Goal: Task Accomplishment & Management: Complete application form

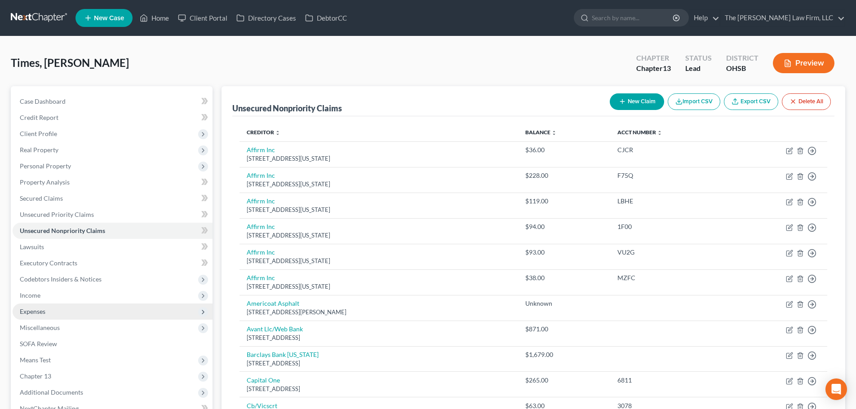
click at [29, 315] on span "Expenses" at bounding box center [33, 312] width 26 height 8
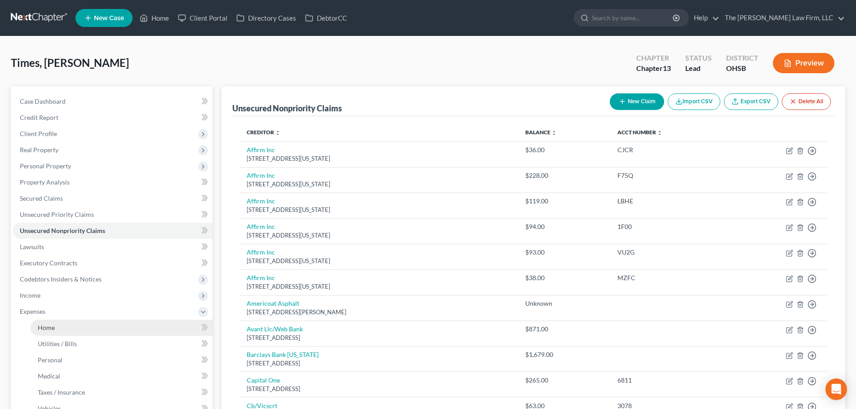
click at [54, 331] on span "Home" at bounding box center [46, 328] width 17 height 8
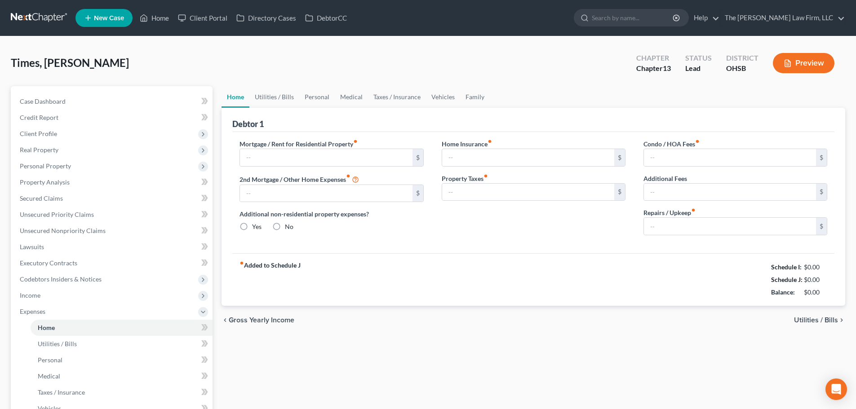
type input "1,540.00"
type input "0.00"
radio input "true"
type input "0.00"
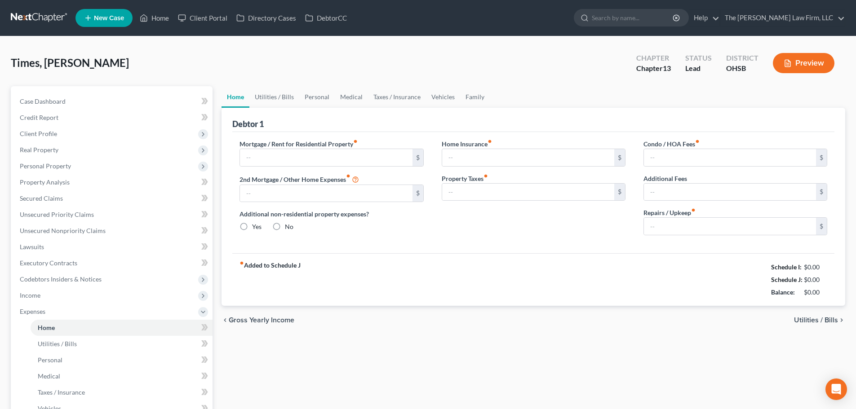
type input "0.00"
type input "50.00"
click at [288, 155] on input "1,540.00" at bounding box center [326, 157] width 172 height 17
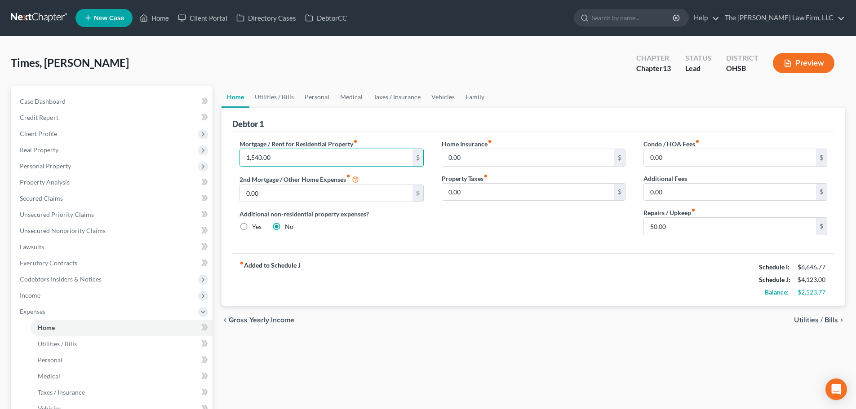
click at [500, 77] on div "Times, [PERSON_NAME] Upgraded Chapter Chapter 13 Status Lead District OHSB Prev…" at bounding box center [428, 66] width 834 height 39
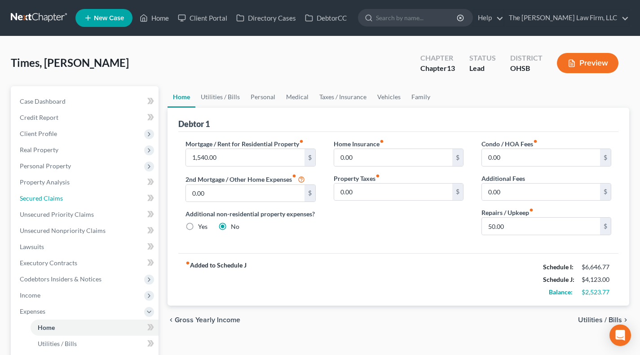
click at [41, 200] on span "Secured Claims" at bounding box center [41, 199] width 43 height 8
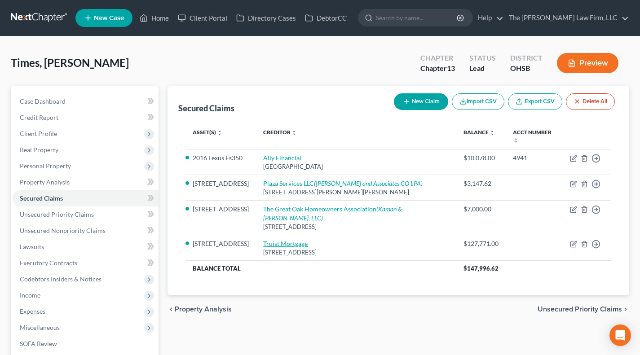
click at [300, 246] on link "Truist Mortgage" at bounding box center [285, 244] width 44 height 8
select select "48"
select select "3"
select select "2"
select select "0"
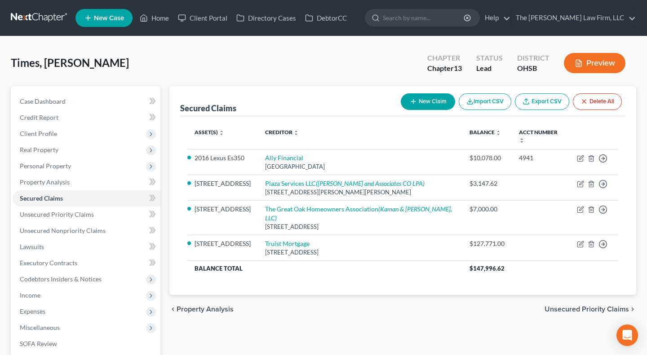
select select "0"
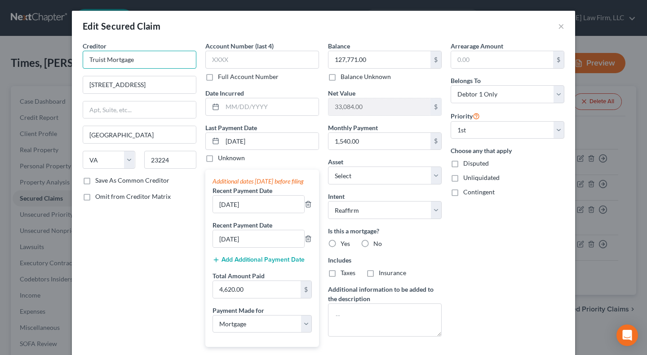
click at [158, 60] on input "Truist Mortgage" at bounding box center [140, 60] width 114 height 18
click at [40, 44] on div "Edit Secured Claim × Creditor * Truist Mortgage [STREET_ADDRESS][GEOGRAPHIC_DAT…" at bounding box center [323, 177] width 647 height 355
click at [558, 28] on button "×" at bounding box center [561, 26] width 6 height 11
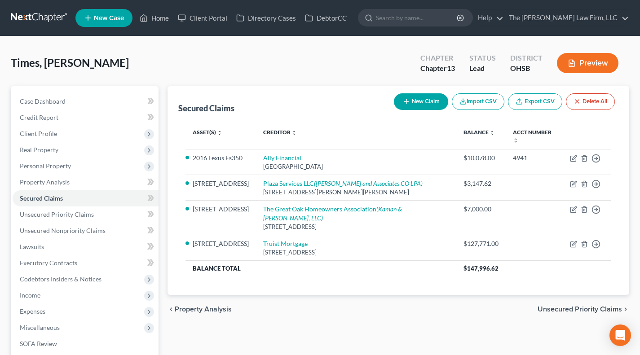
scroll to position [75, 0]
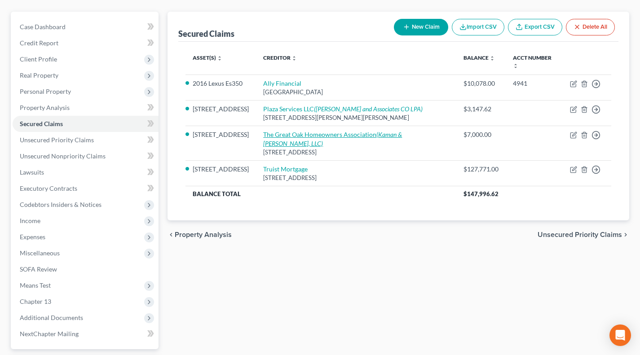
click at [301, 136] on link "The Great Oak Homeowners Association (Kaman & [PERSON_NAME], LLC)" at bounding box center [332, 139] width 139 height 17
select select "28"
select select "7"
select select "0"
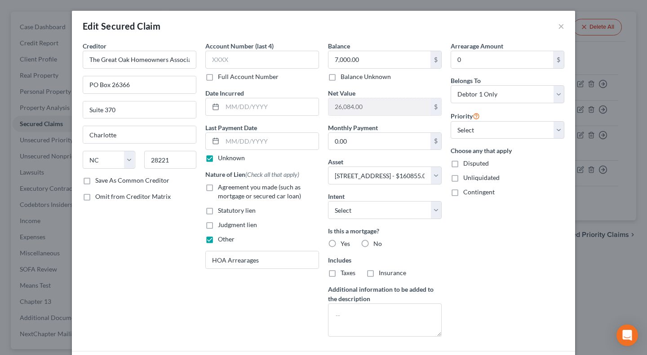
click at [38, 145] on div "Edit Secured Claim × Creditor * The Great Oak Homeowners Association [GEOGRAPHI…" at bounding box center [323, 177] width 647 height 355
click at [49, 89] on div "Edit Secured Claim × Creditor * The Great Oak Homeowners Association [GEOGRAPHI…" at bounding box center [323, 177] width 647 height 355
click at [554, 26] on div "Edit Secured Claim ×" at bounding box center [323, 26] width 503 height 31
click at [558, 26] on button "×" at bounding box center [561, 26] width 6 height 11
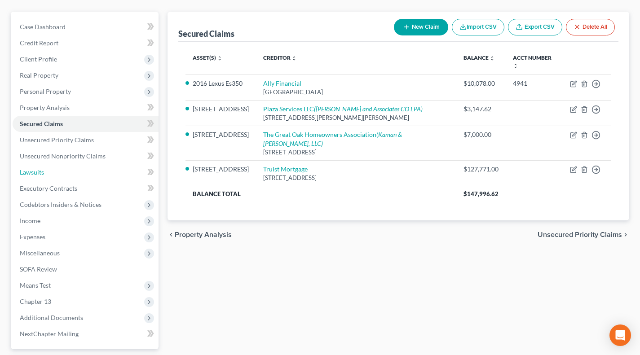
click at [58, 173] on link "Lawsuits" at bounding box center [86, 172] width 146 height 16
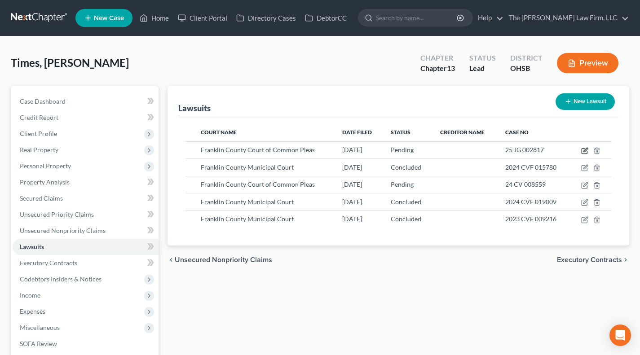
click at [586, 150] on icon "button" at bounding box center [584, 150] width 7 height 7
select select "36"
select select "0"
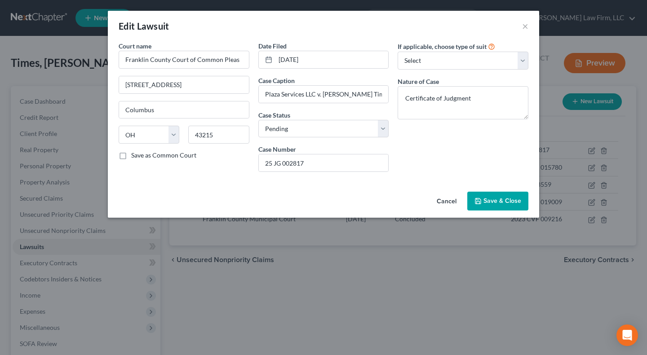
click at [495, 195] on button "Save & Close" at bounding box center [497, 201] width 61 height 19
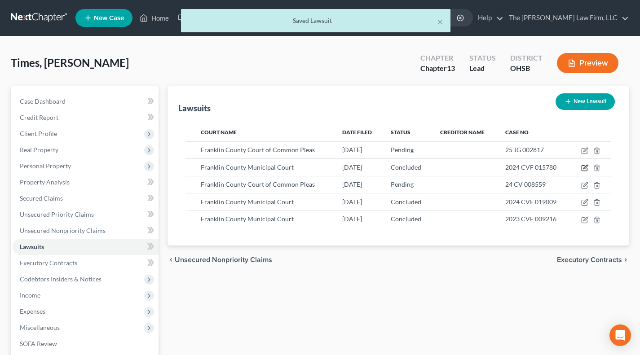
click at [584, 169] on icon "button" at bounding box center [584, 167] width 7 height 7
select select "36"
select select "2"
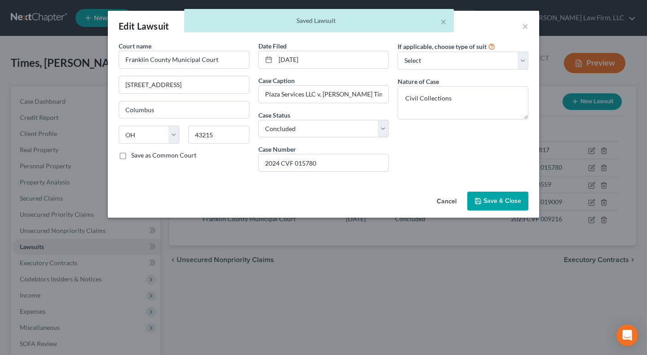
click at [523, 205] on button "Save & Close" at bounding box center [497, 201] width 61 height 19
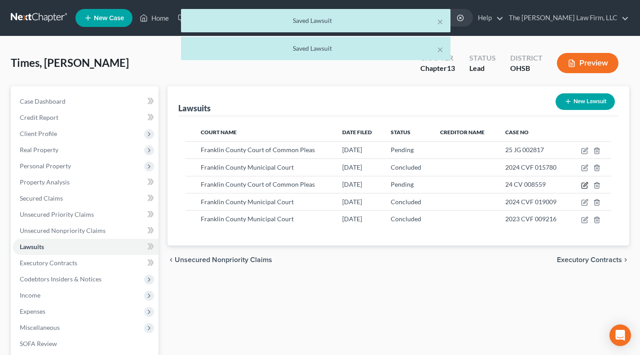
click at [585, 184] on icon "button" at bounding box center [586, 184] width 4 height 4
select select "36"
select select "0"
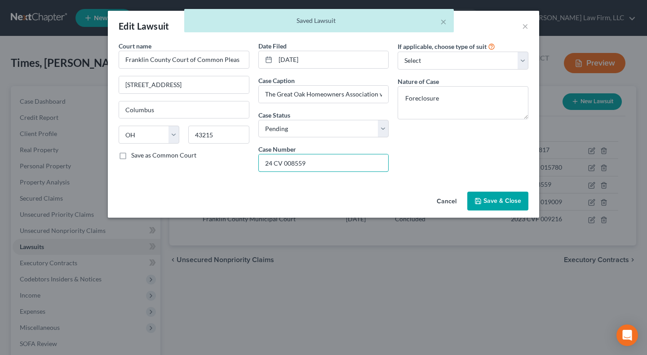
click at [321, 160] on input "24 CV 008559" at bounding box center [324, 163] width 130 height 17
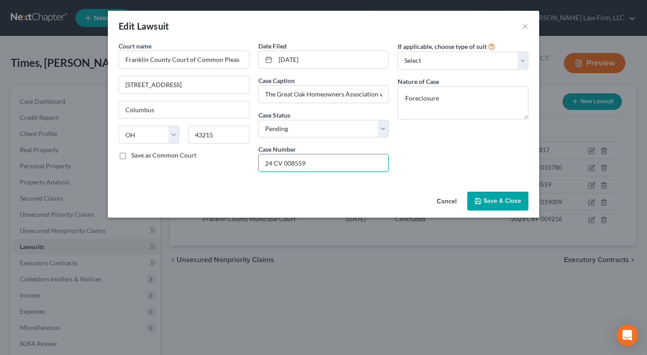
click at [268, 162] on input "24 CV 008559" at bounding box center [324, 163] width 130 height 17
click at [296, 161] on input "24 CV 008559" at bounding box center [324, 163] width 130 height 17
